Goal: Participate in discussion

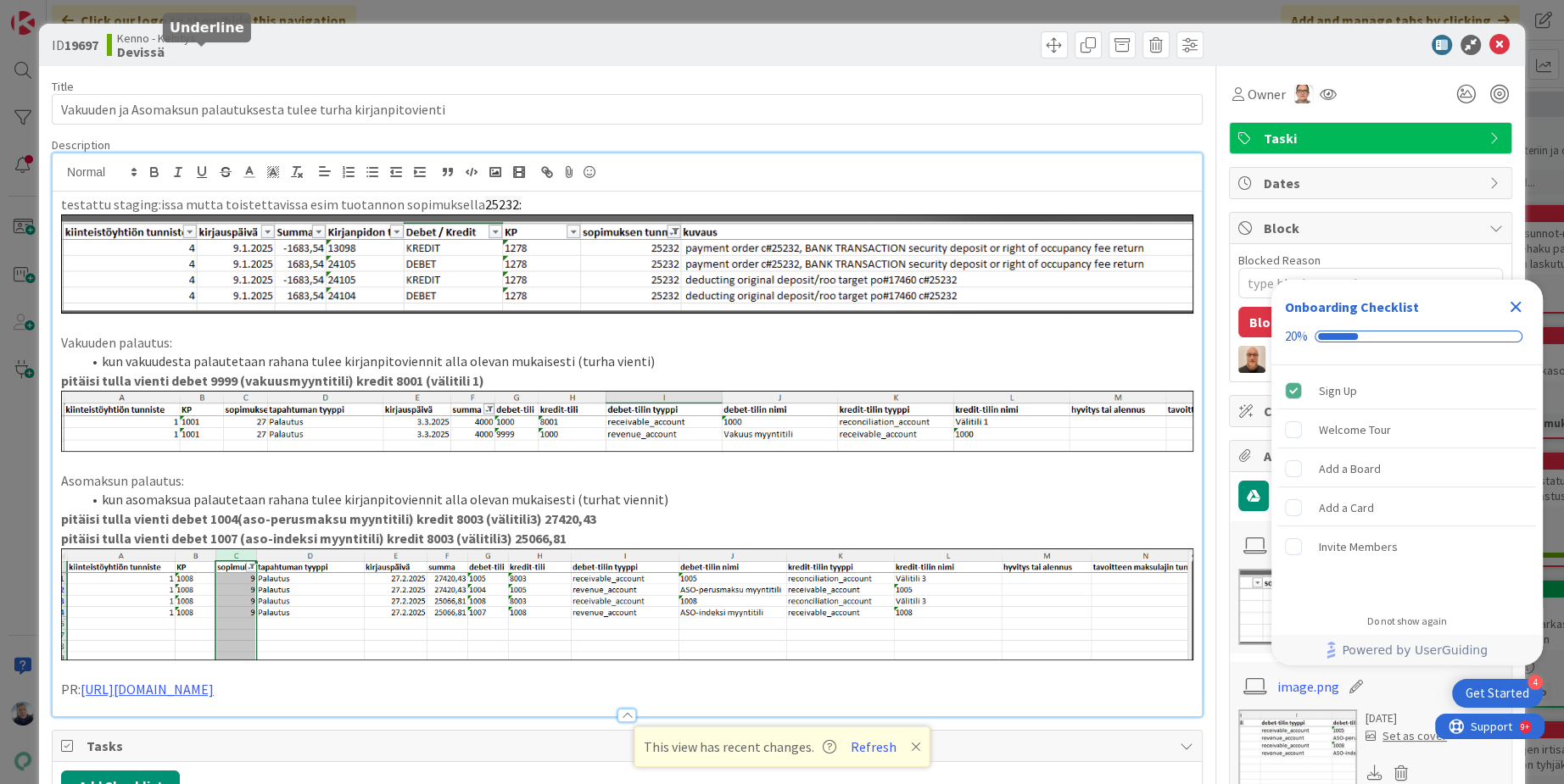
scroll to position [113, 0]
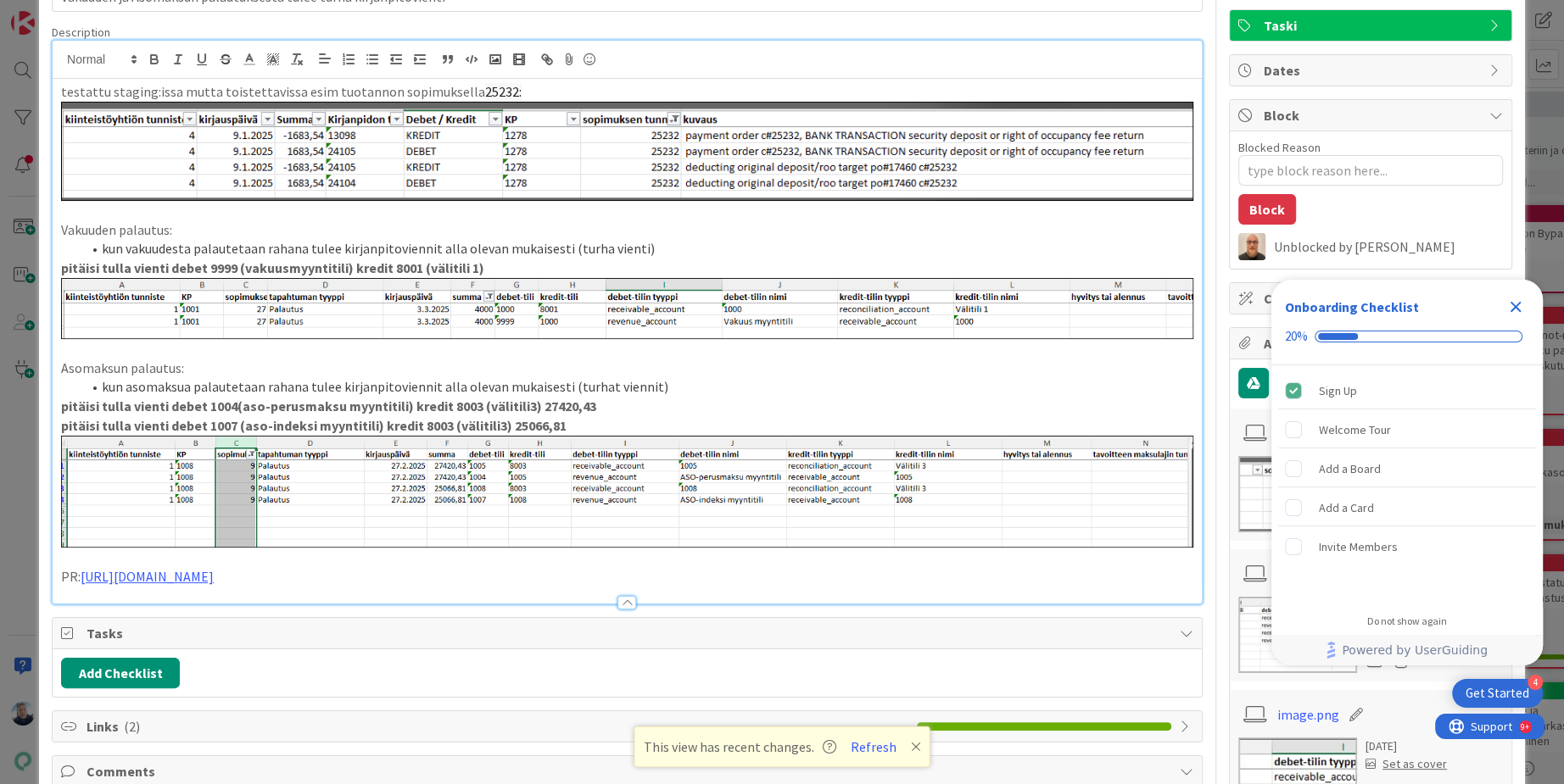
type textarea "x"
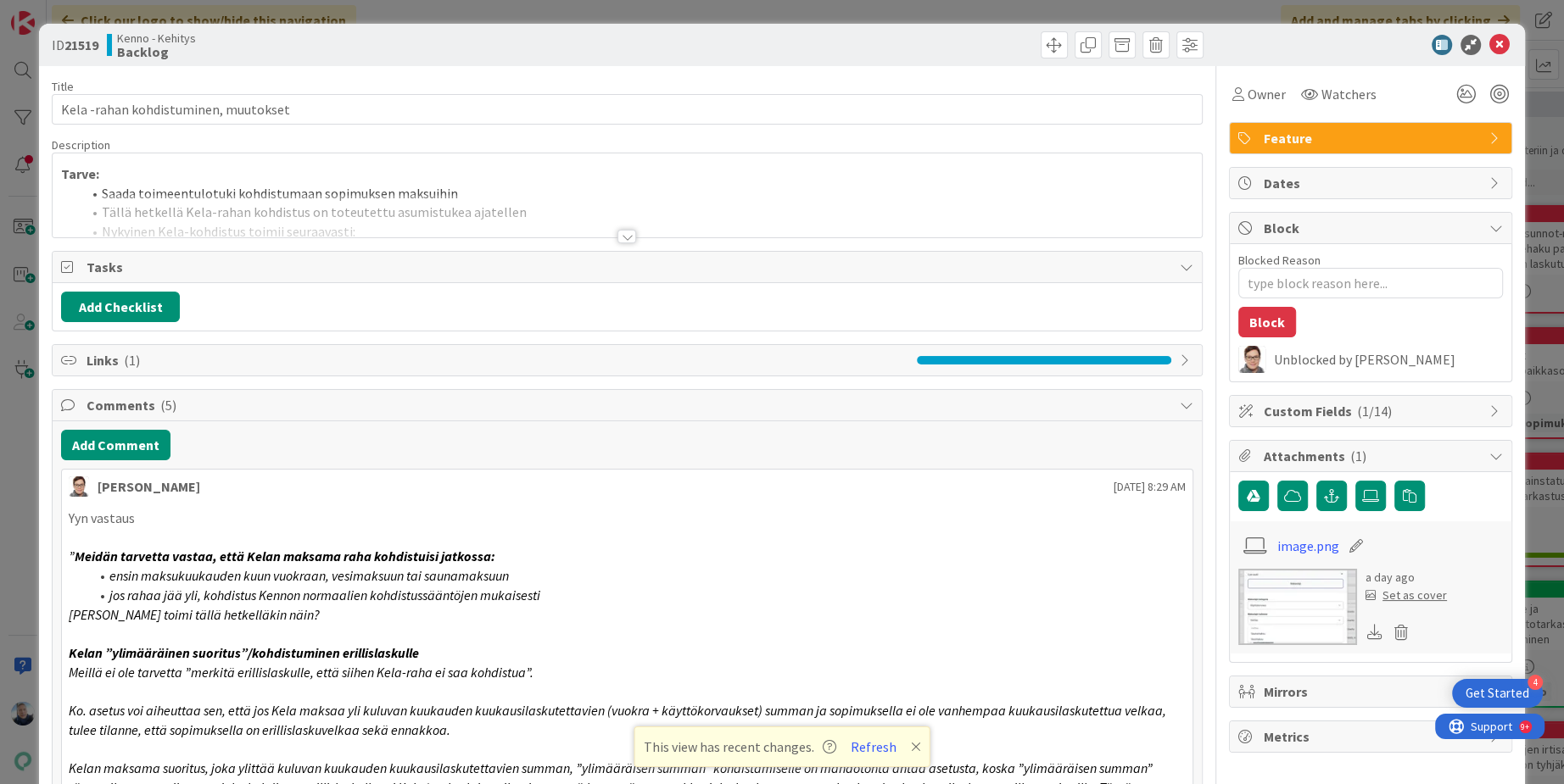
type textarea "x"
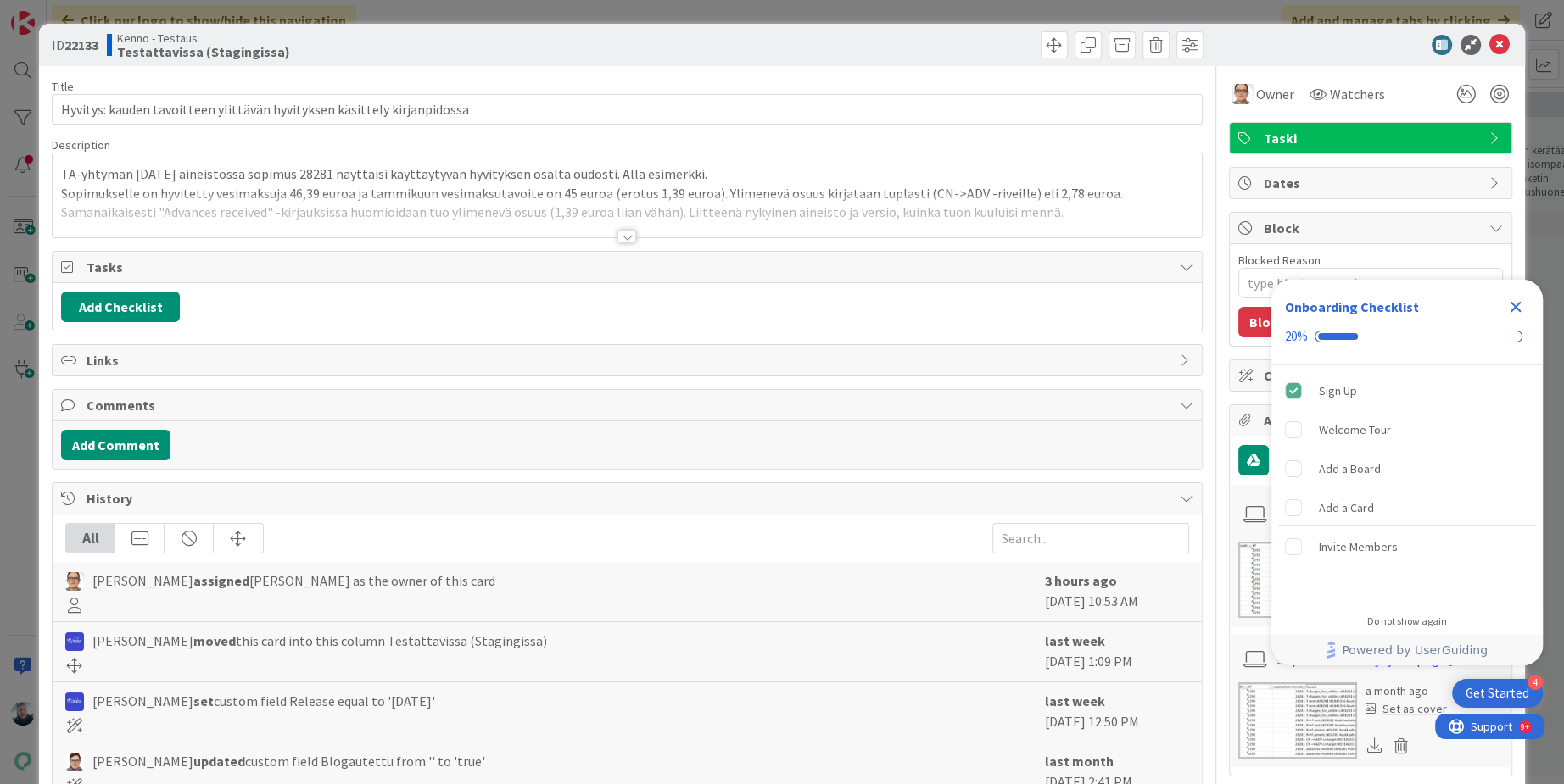
click at [630, 233] on div at bounding box center [627, 236] width 19 height 14
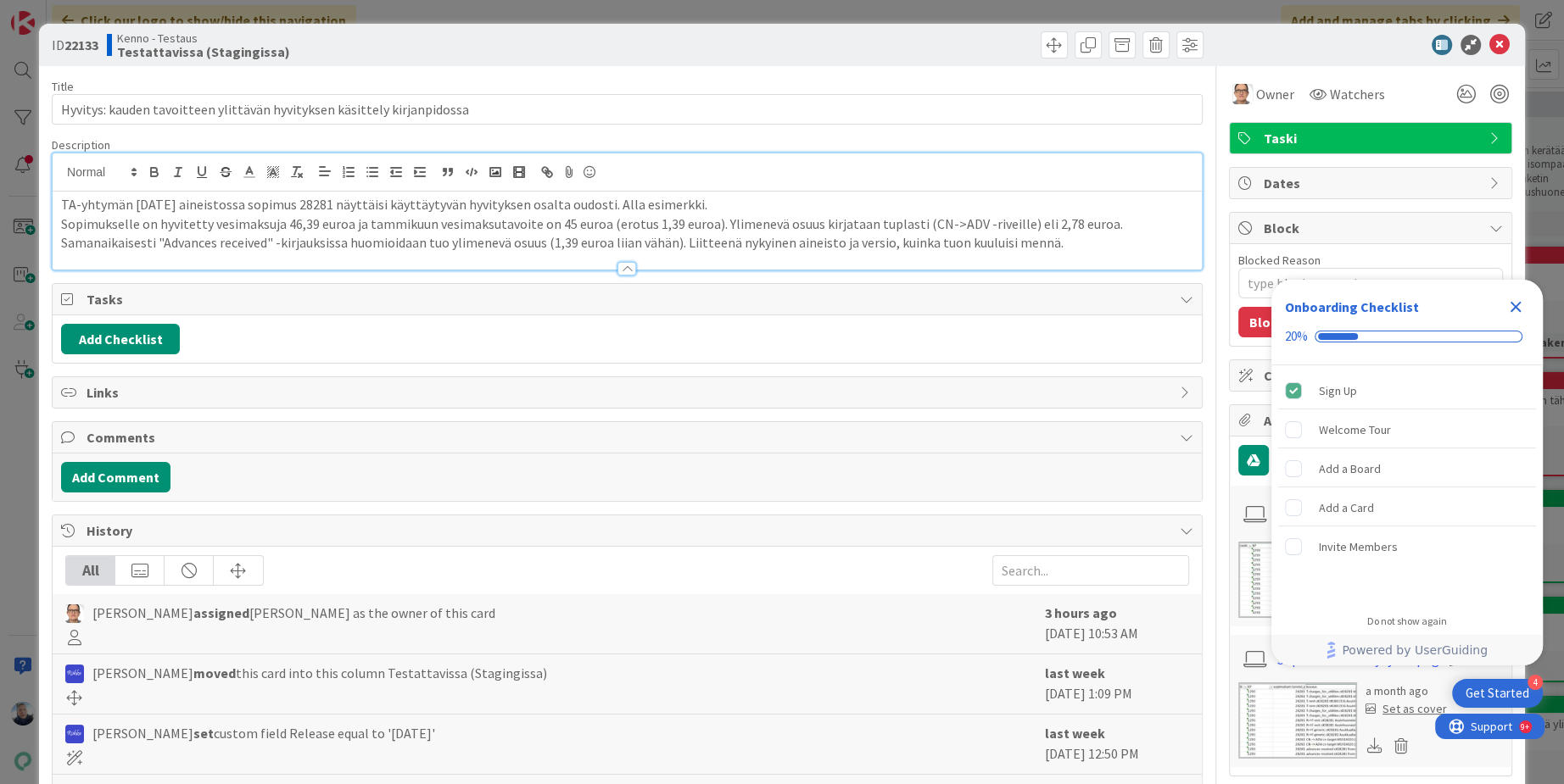
click at [367, 202] on p "TA-yhtymän tammikuun 2025 aineistossa sopimus 28281 näyttäisi käyttäytyvän hyvi…" at bounding box center [627, 205] width 1132 height 20
click at [366, 202] on p "TA-yhtymän tammikuun 2025 aineistossa sopimus 28281 näyttäisi käyttäytyvän hyvi…" at bounding box center [627, 205] width 1132 height 20
copy p "28281"
click at [370, 203] on p "TA-yhtymän tammikuun 2025 aineistossa sopimus 28281 näyttäisi käyttäytyvän hyvi…" at bounding box center [627, 205] width 1132 height 20
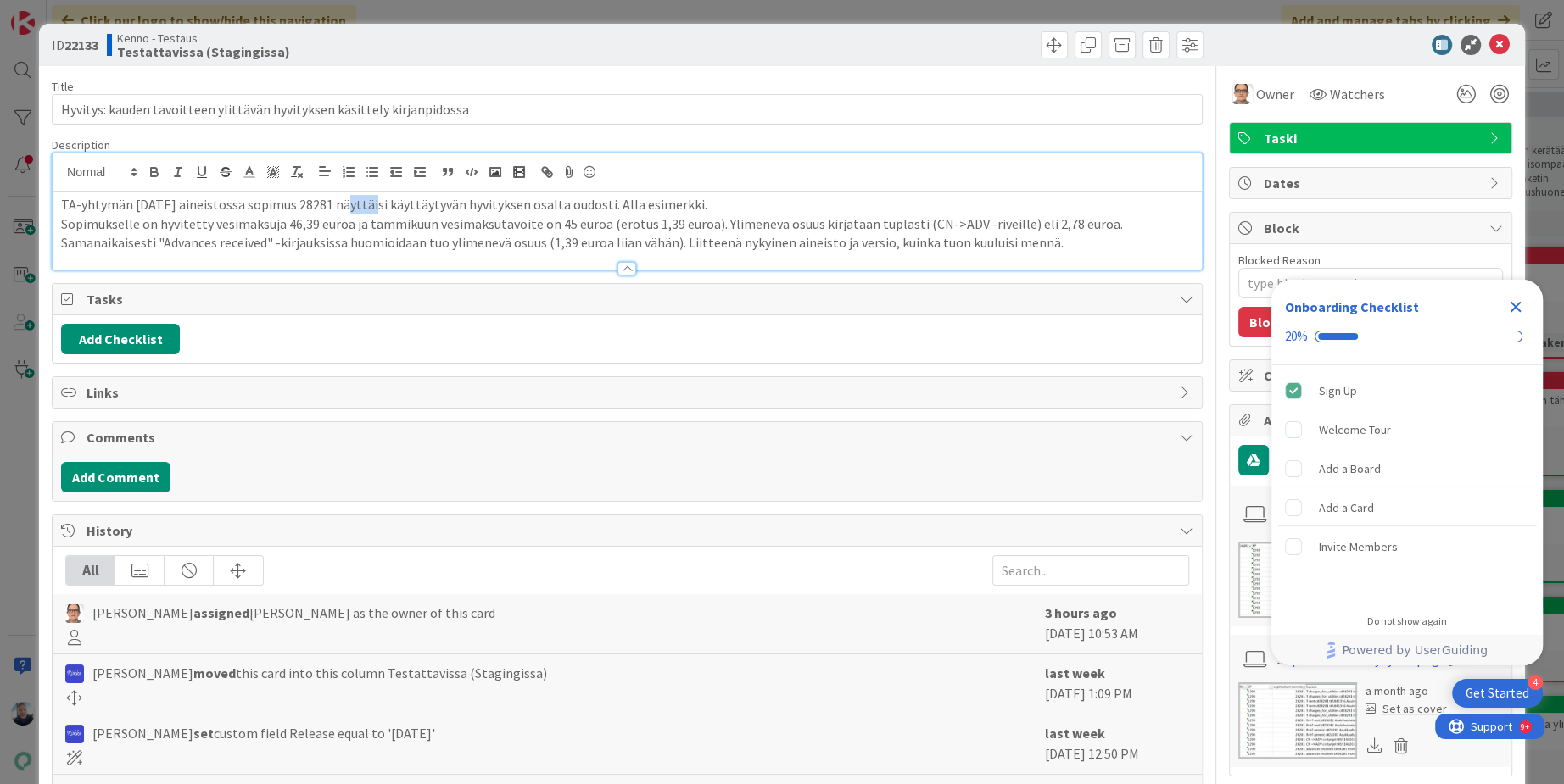
copy p "28281"
click at [628, 264] on div at bounding box center [627, 269] width 19 height 14
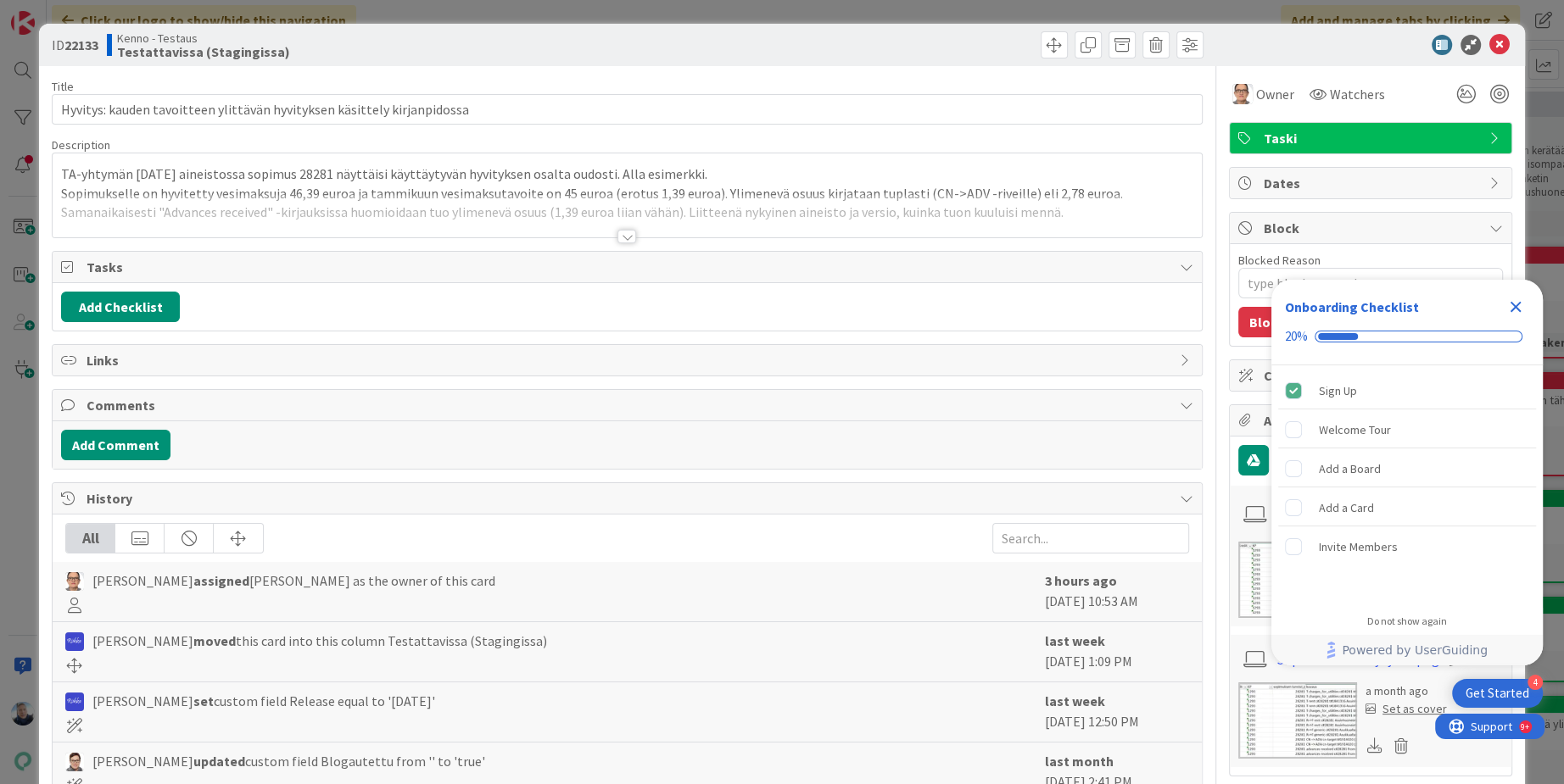
click at [622, 233] on div at bounding box center [627, 236] width 19 height 14
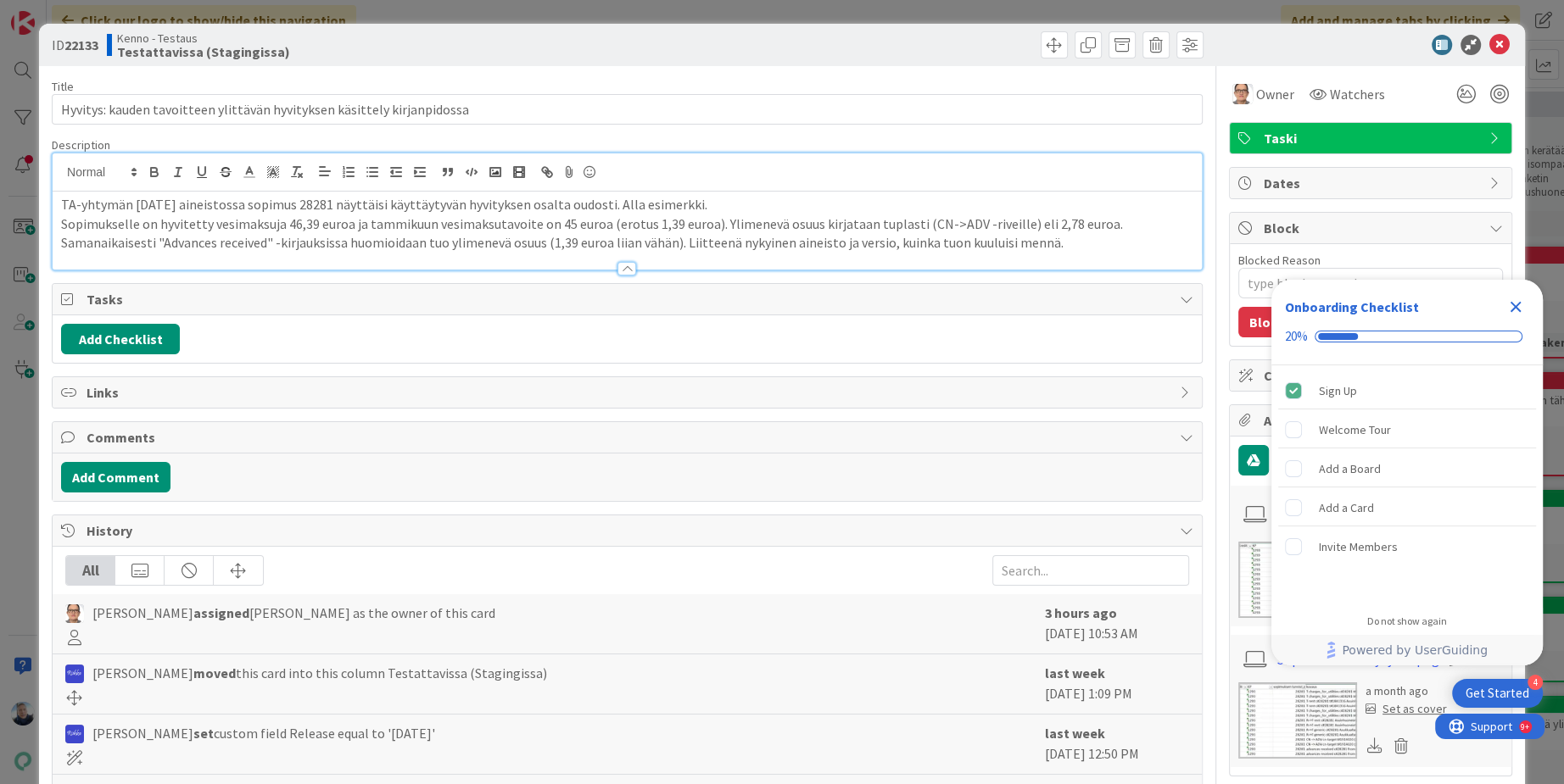
type textarea "x"
